Goal: Task Accomplishment & Management: Manage account settings

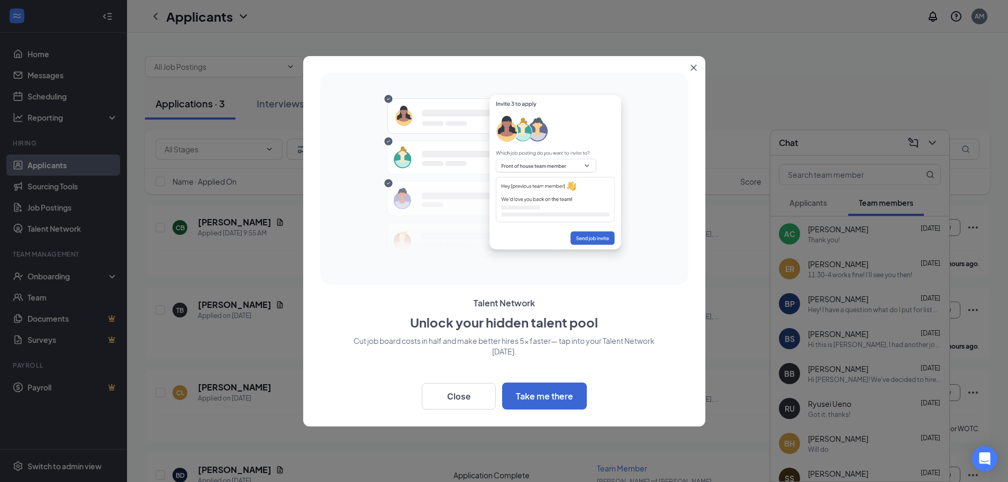
click at [695, 68] on icon "Close" at bounding box center [694, 68] width 6 height 6
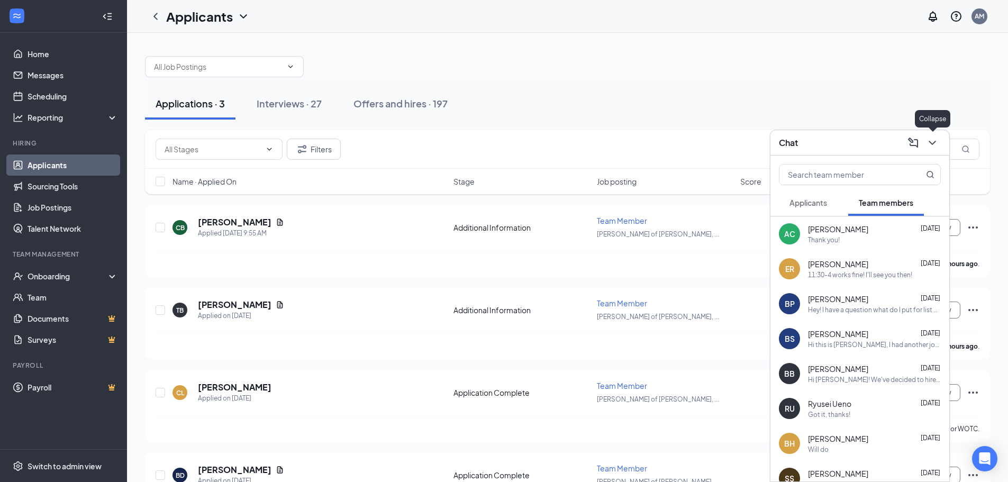
click at [933, 142] on icon "ChevronDown" at bounding box center [932, 143] width 13 height 13
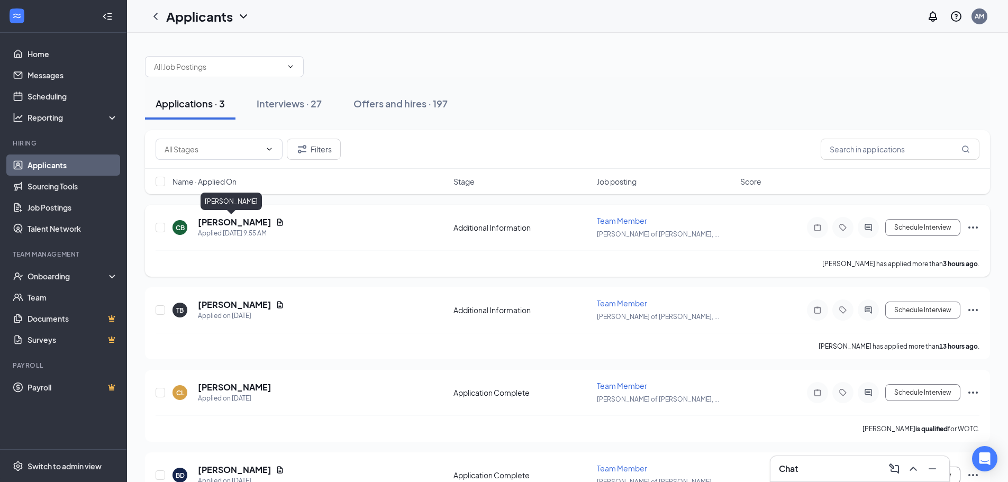
click at [230, 225] on h5 "[PERSON_NAME]" at bounding box center [235, 222] width 74 height 12
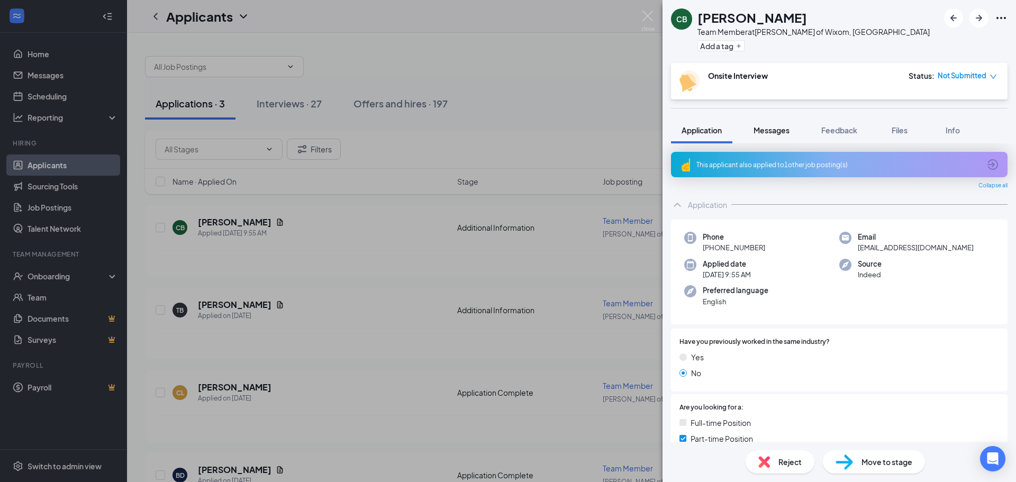
click at [783, 130] on span "Messages" at bounding box center [771, 130] width 36 height 10
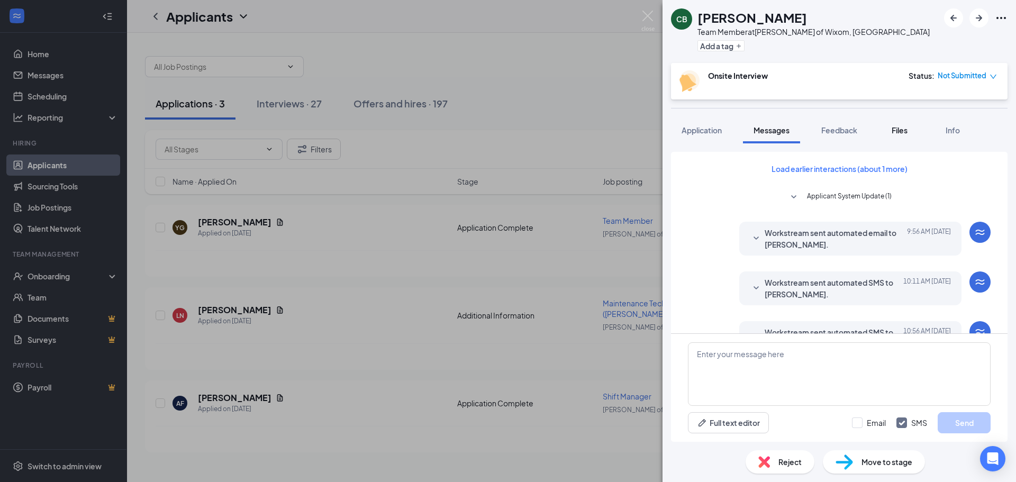
click at [910, 129] on div "Files" at bounding box center [899, 130] width 21 height 11
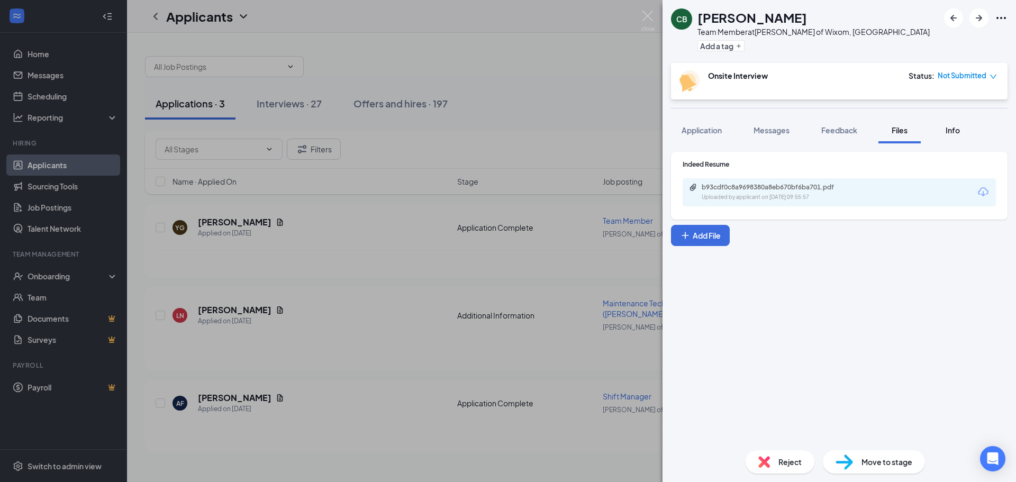
click at [945, 134] on div "Info" at bounding box center [952, 130] width 21 height 11
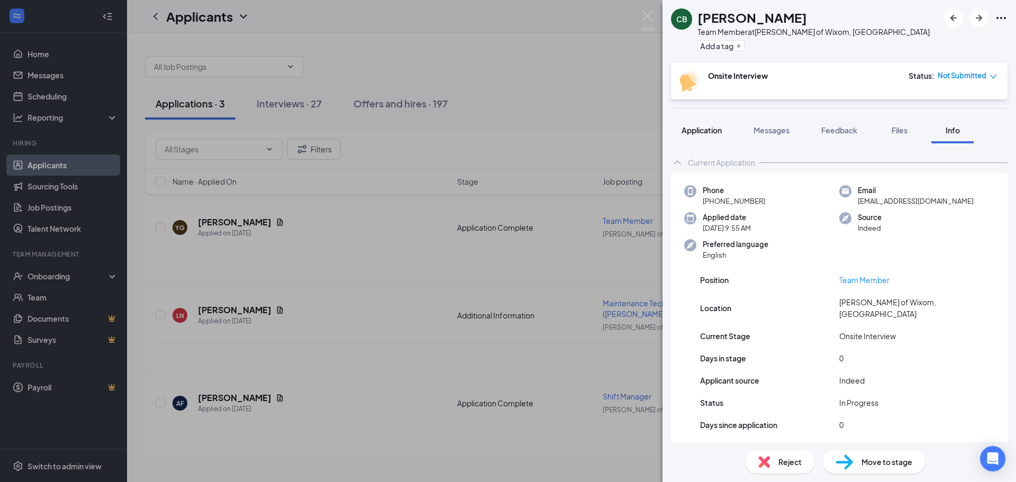
click at [721, 126] on span "Application" at bounding box center [702, 130] width 40 height 10
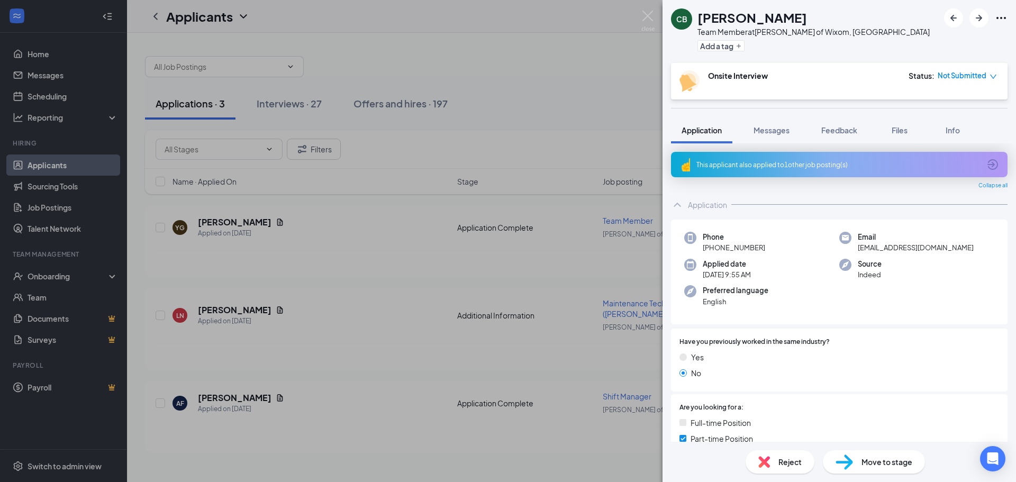
click at [868, 13] on div "CB [PERSON_NAME] Team Member at [PERSON_NAME] of Wixom, MI Add a tag" at bounding box center [838, 31] width 353 height 63
click at [998, 21] on icon "Ellipses" at bounding box center [1001, 18] width 13 height 13
click at [909, 66] on link "Flag applicant" at bounding box center [944, 65] width 114 height 11
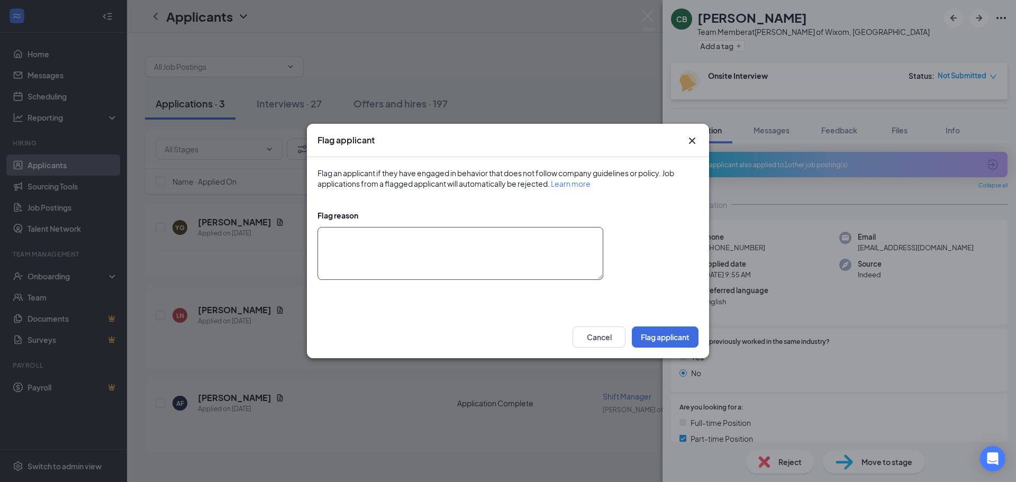
click at [443, 241] on textarea at bounding box center [460, 253] width 286 height 53
type textarea "The applicate does not show up to interviews and waists time."
click at [668, 338] on button "Flag applicant" at bounding box center [665, 336] width 67 height 21
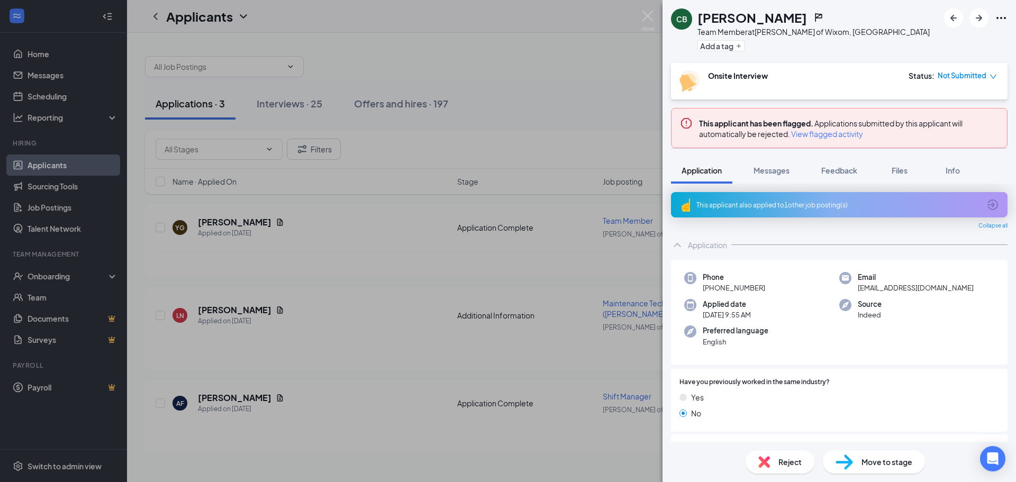
click at [788, 465] on span "Reject" at bounding box center [789, 462] width 23 height 12
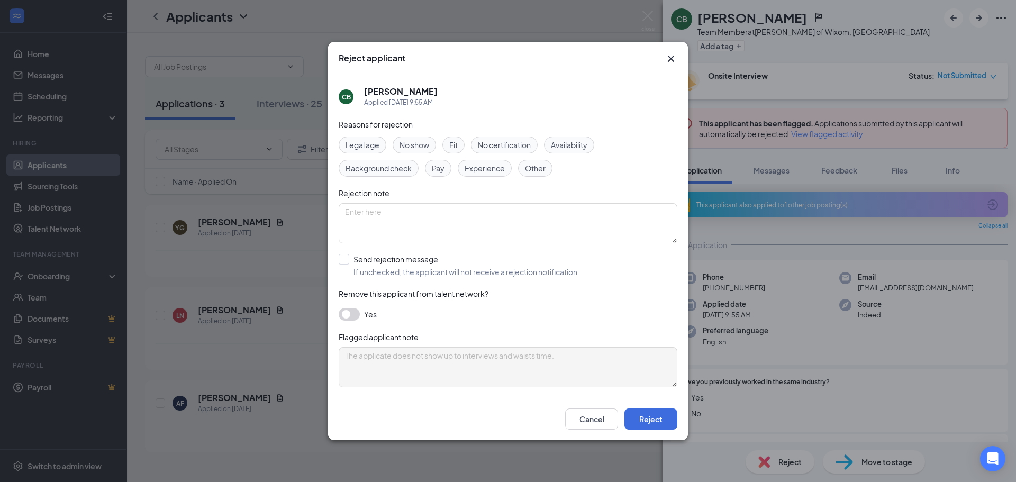
click at [539, 170] on span "Other" at bounding box center [535, 168] width 21 height 12
click at [351, 258] on input "Send rejection message If unchecked, the applicant will not receive a rejection…" at bounding box center [459, 265] width 241 height 23
checkbox input "true"
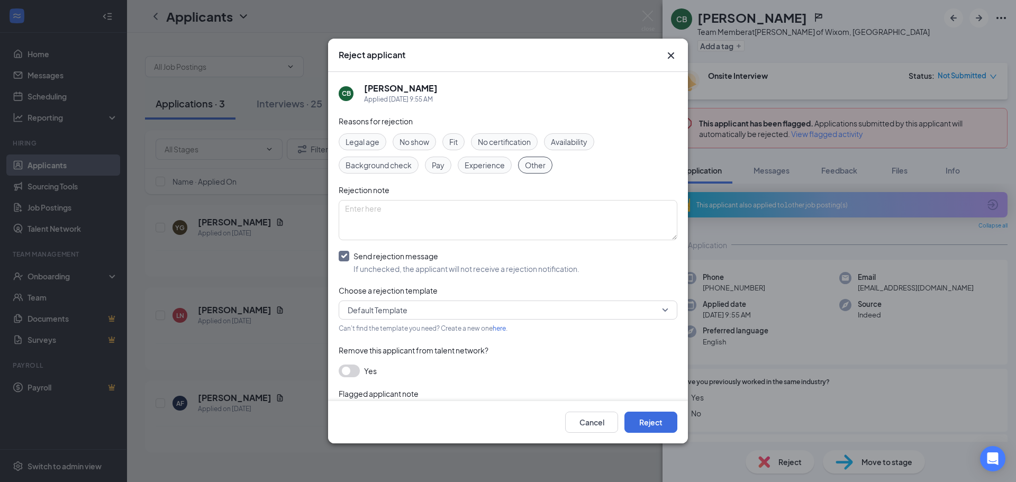
click at [520, 309] on span "Default Template" at bounding box center [503, 310] width 311 height 16
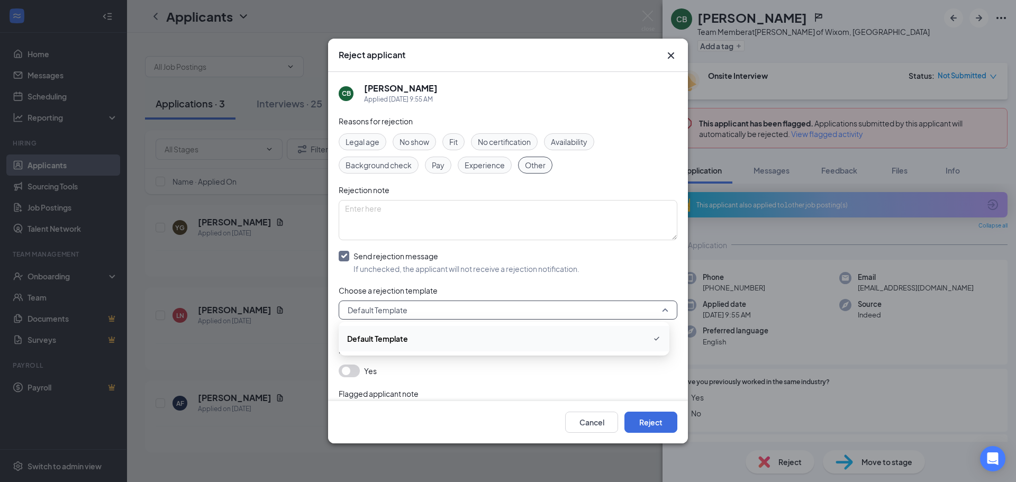
click at [532, 279] on div "Reasons for rejection Legal age No show Fit No certification Availability Backg…" at bounding box center [508, 284] width 339 height 339
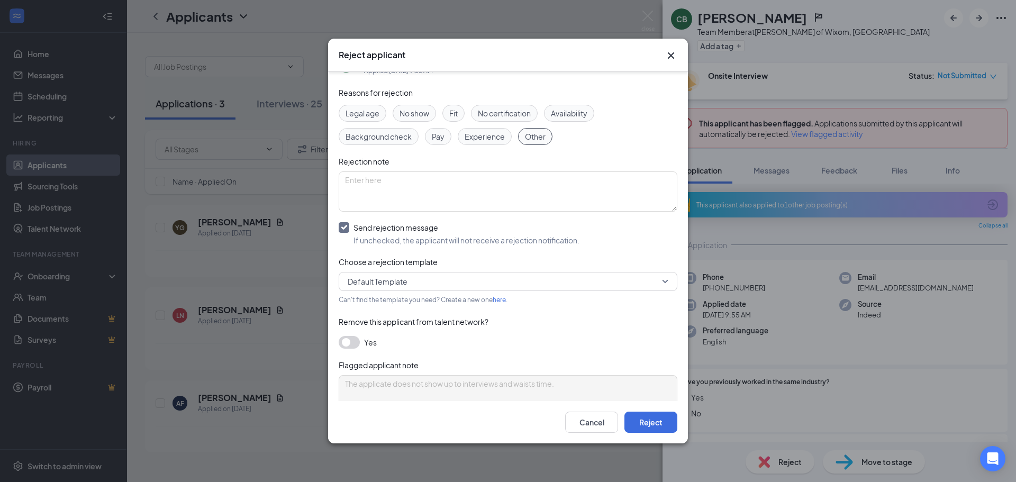
scroll to position [53, 0]
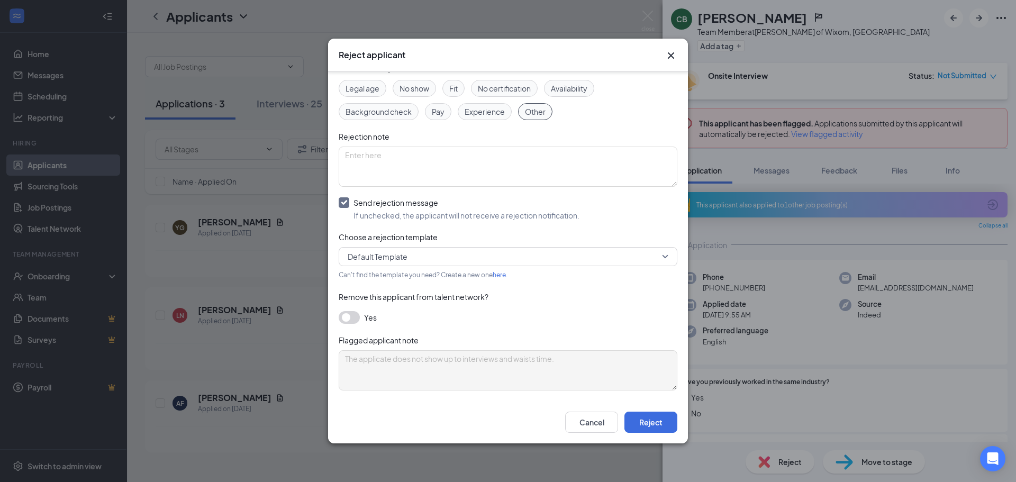
click at [350, 316] on button "button" at bounding box center [349, 317] width 21 height 13
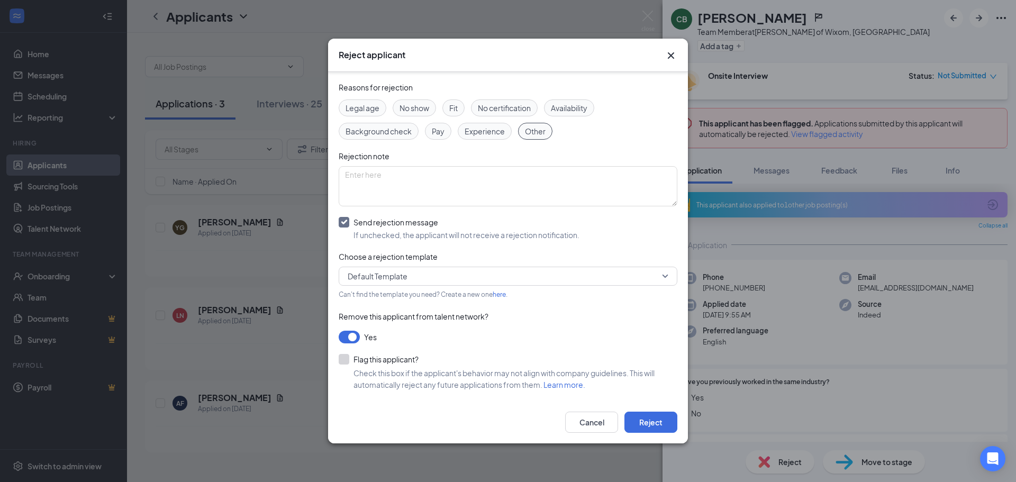
scroll to position [34, 0]
click at [347, 334] on button "button" at bounding box center [349, 337] width 21 height 13
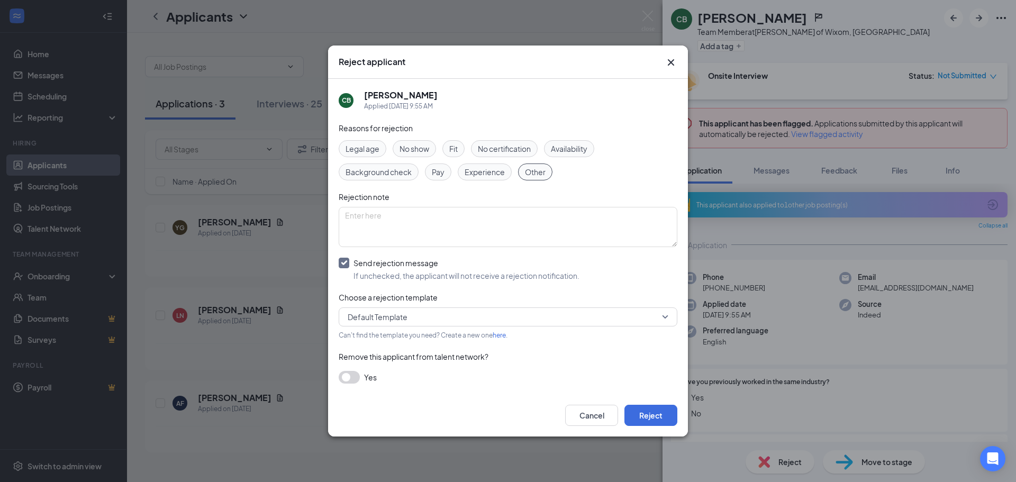
scroll to position [0, 0]
click at [356, 374] on button "button" at bounding box center [349, 377] width 21 height 13
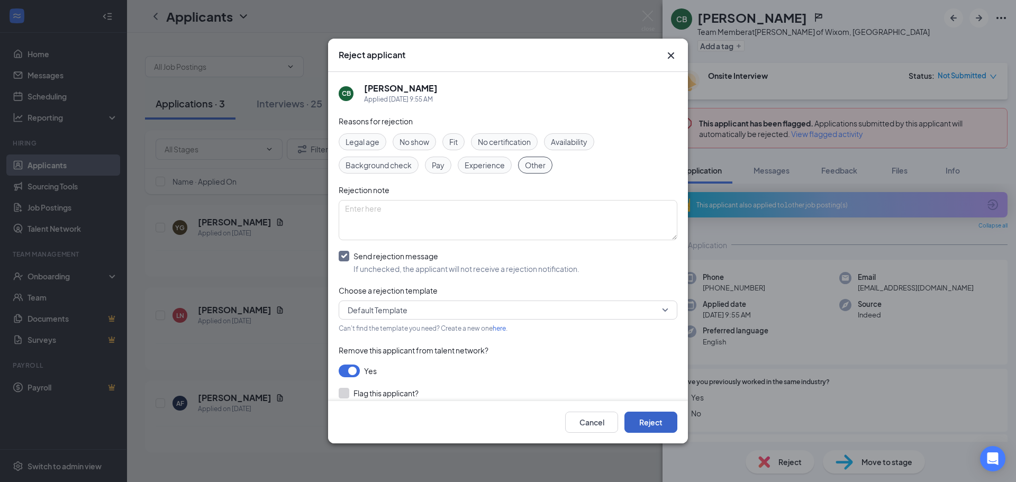
click at [649, 421] on button "Reject" at bounding box center [650, 422] width 53 height 21
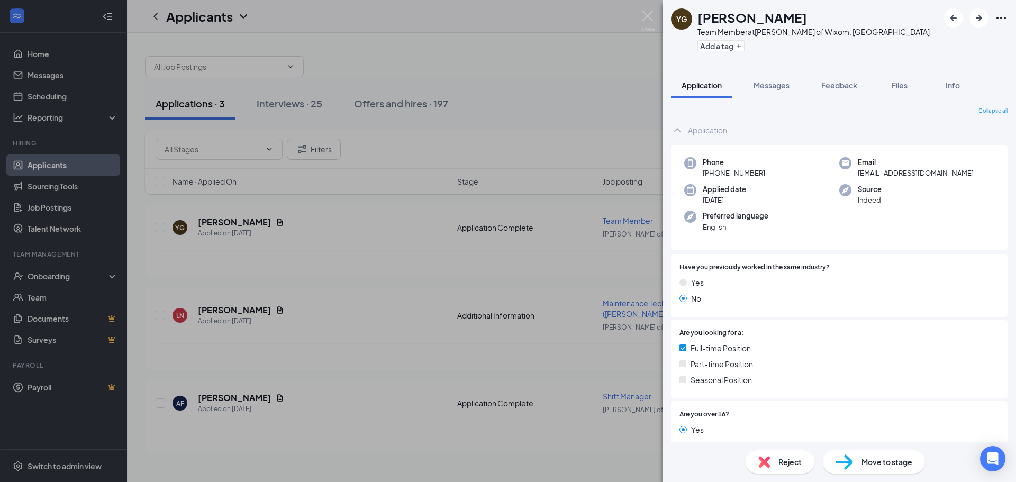
click at [423, 20] on div "YG Yismar [PERSON_NAME] Team Member at [PERSON_NAME] of Wixom, [GEOGRAPHIC_DATA…" at bounding box center [508, 241] width 1016 height 482
